Goal: Find contact information: Find contact information

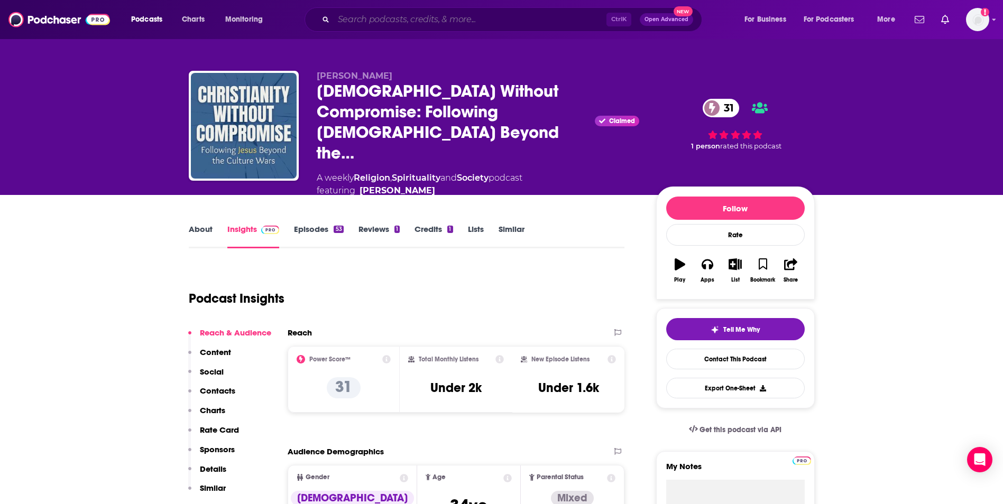
click at [398, 25] on input "Search podcasts, credits, & more..." at bounding box center [470, 19] width 273 height 17
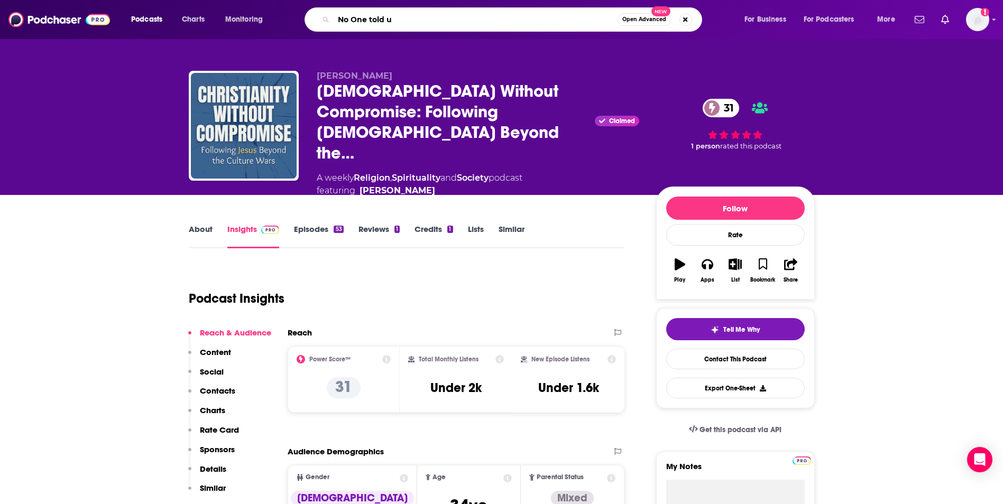
type input "No One told us"
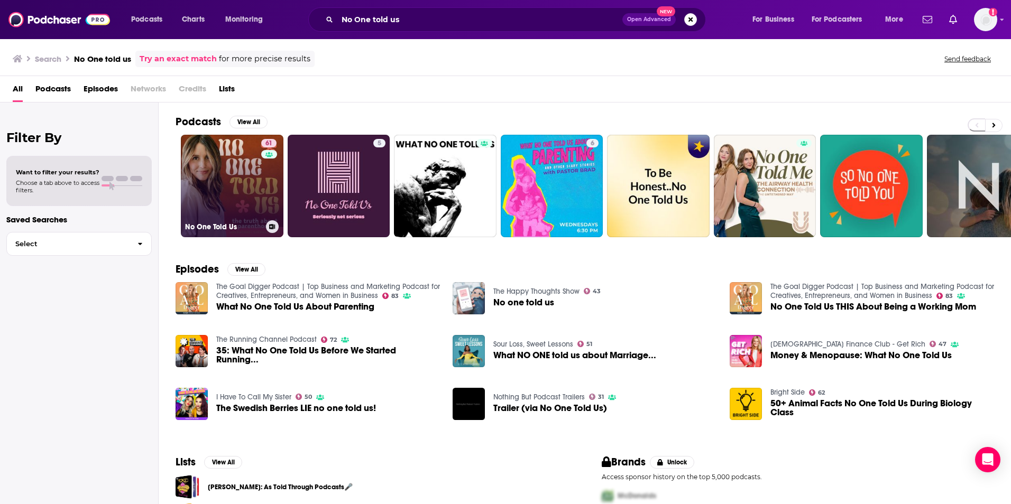
click at [231, 172] on link "61 No One Told Us" at bounding box center [232, 186] width 103 height 103
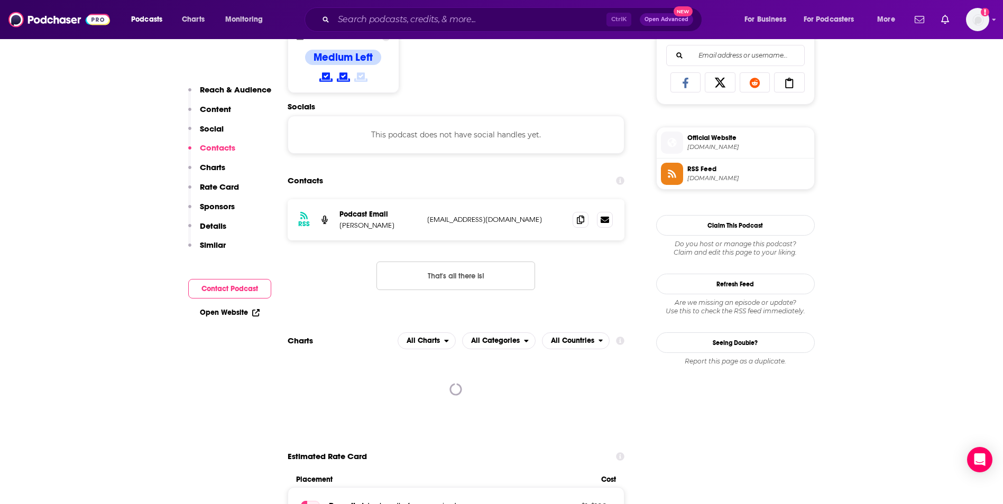
scroll to position [719, 0]
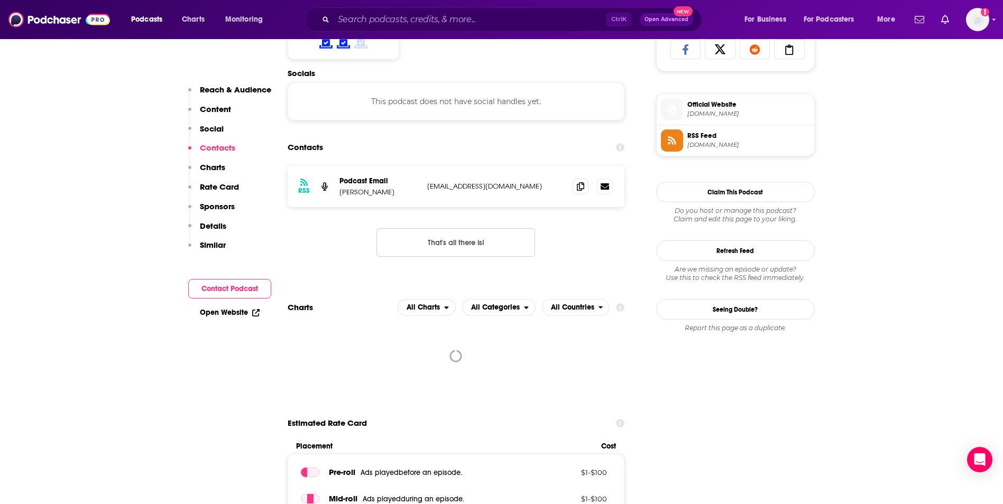
click at [533, 184] on p "rachael@heysleepybaby.com" at bounding box center [495, 186] width 137 height 9
copy div "rachael@heysleepybaby.com rachael@heysleepybaby.com"
